Goal: Information Seeking & Learning: Learn about a topic

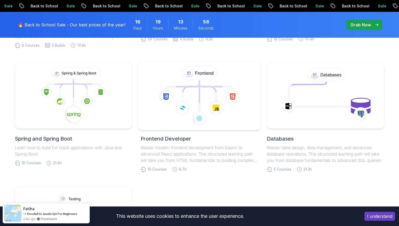
scroll to position [245, 0]
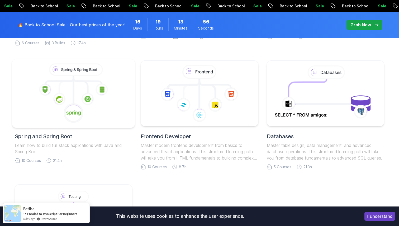
click at [103, 108] on icon at bounding box center [74, 94] width 114 height 60
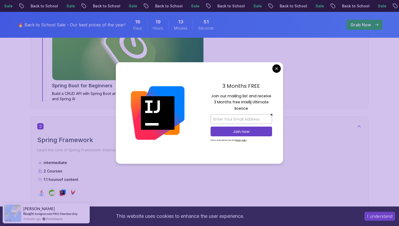
scroll to position [365, 0]
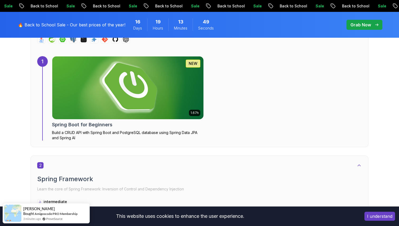
click at [154, 96] on img at bounding box center [128, 88] width 159 height 66
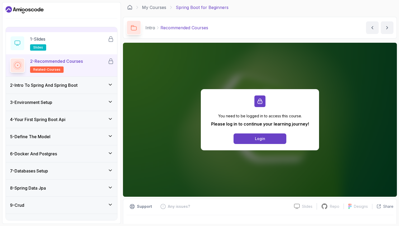
scroll to position [10, 0]
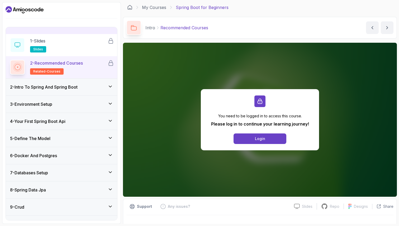
click at [105, 155] on div "6 - Docker And Postgres" at bounding box center [61, 156] width 103 height 6
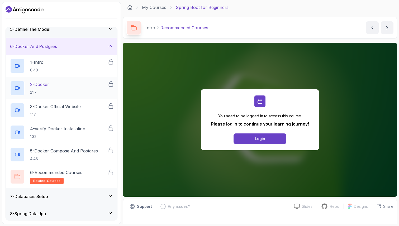
scroll to position [74, 0]
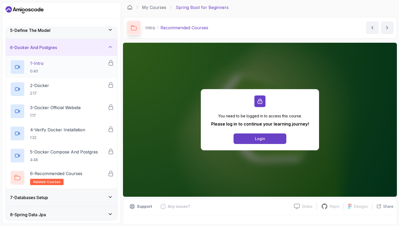
click at [84, 69] on div "1 - Intro 0:40" at bounding box center [59, 67] width 98 height 15
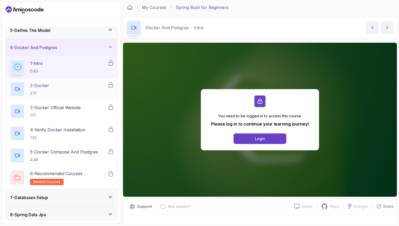
click at [82, 92] on div "2 - Docker 2:17" at bounding box center [59, 89] width 98 height 15
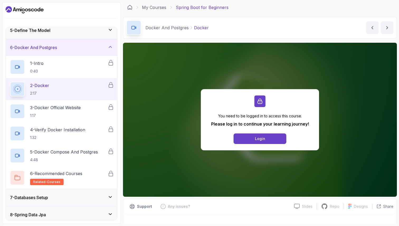
scroll to position [10, 0]
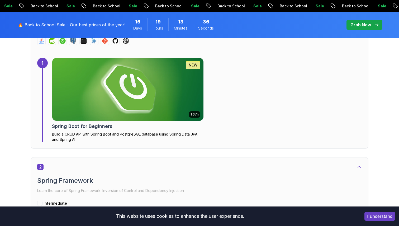
scroll to position [365, 0]
